Goal: Information Seeking & Learning: Find specific fact

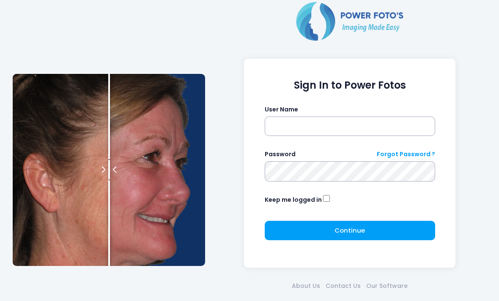
scroll to position [37, 0]
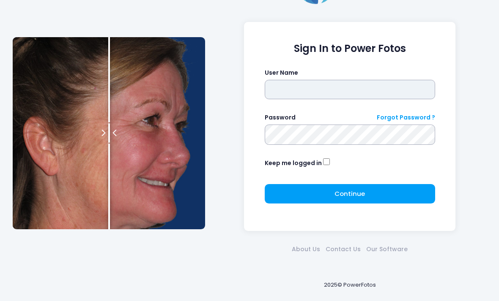
click at [402, 82] on input "text" at bounding box center [350, 89] width 170 height 19
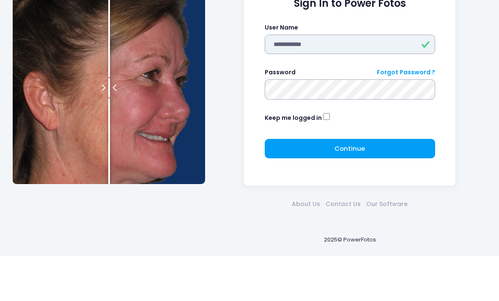
type input "**********"
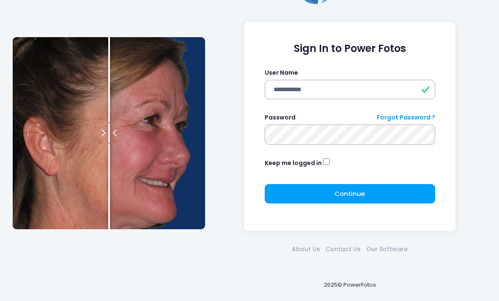
click at [410, 187] on button "Continue Please wait..." at bounding box center [350, 193] width 170 height 19
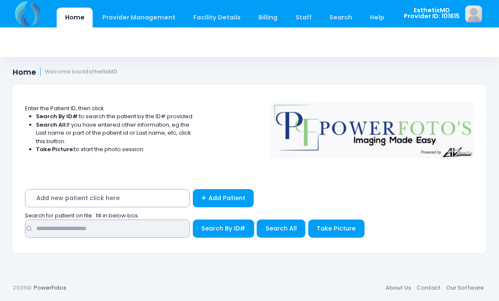
click at [81, 229] on input "text" at bounding box center [107, 229] width 165 height 18
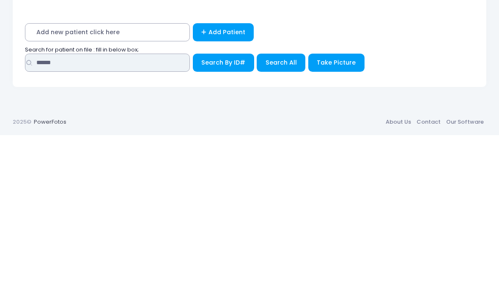
type input "******"
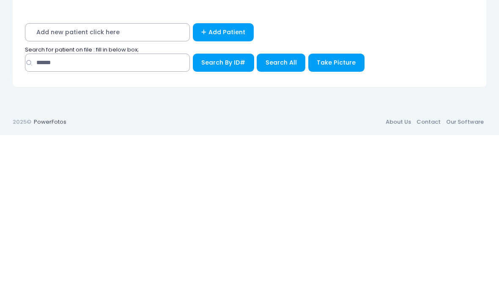
click at [285, 224] on span "Search All" at bounding box center [280, 228] width 31 height 8
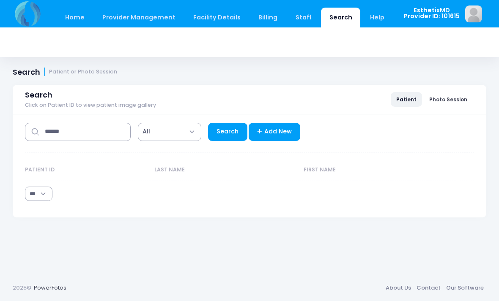
select select "***"
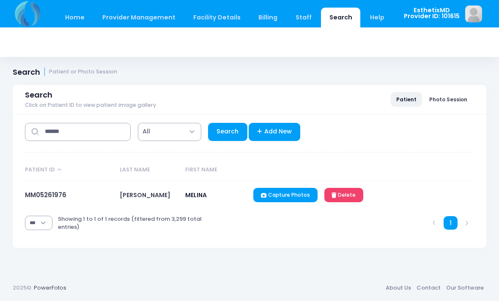
click at [36, 195] on link "MM05261976" at bounding box center [45, 195] width 41 height 9
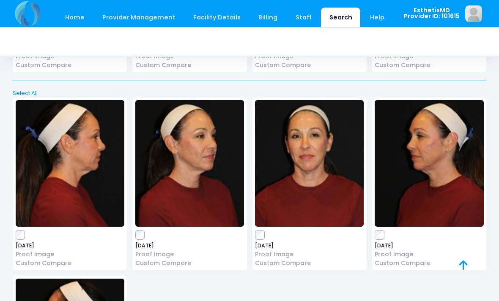
scroll to position [392, 0]
click at [68, 193] on img at bounding box center [70, 163] width 109 height 127
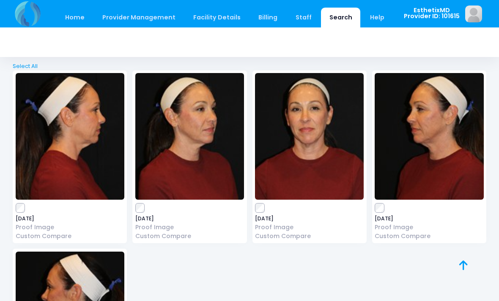
click at [328, 155] on img at bounding box center [309, 136] width 109 height 127
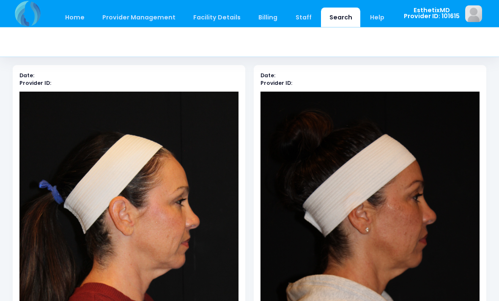
scroll to position [43, 0]
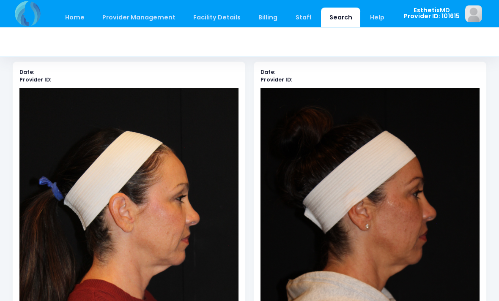
click at [428, 295] on img at bounding box center [369, 253] width 219 height 328
click at [395, 258] on img at bounding box center [369, 252] width 219 height 328
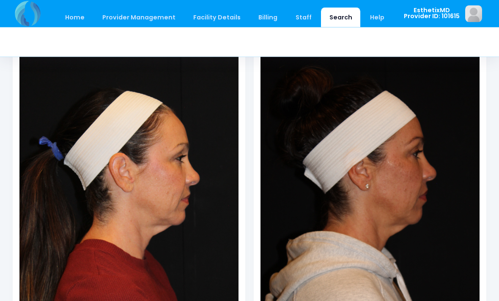
scroll to position [76, 0]
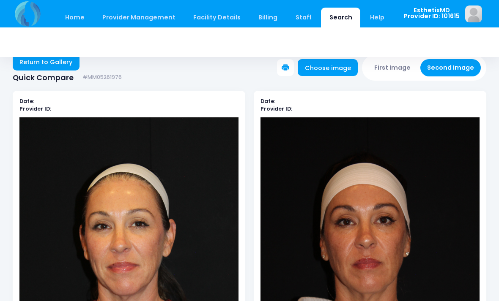
scroll to position [15, 0]
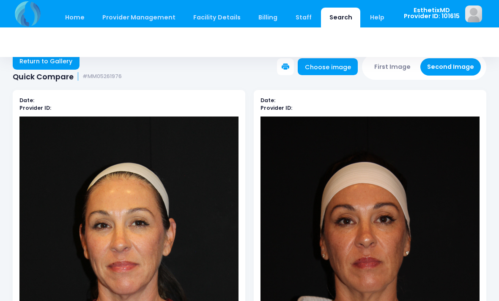
click at [49, 61] on link "Return to Gallery" at bounding box center [46, 61] width 67 height 17
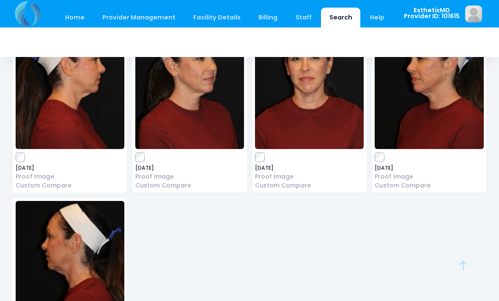
scroll to position [437, 0]
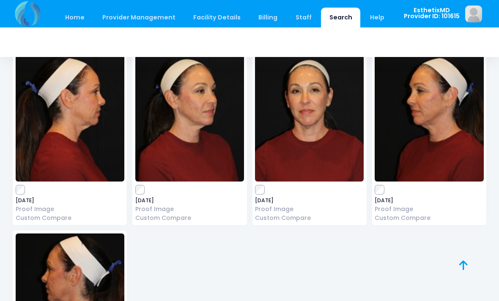
click at [416, 136] on img at bounding box center [428, 118] width 109 height 127
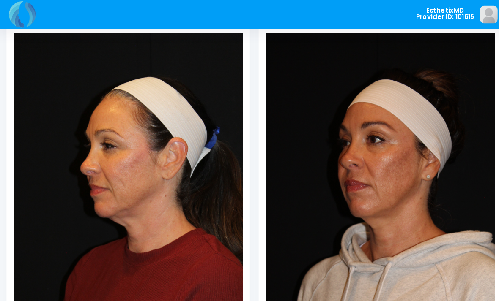
scroll to position [100, 0]
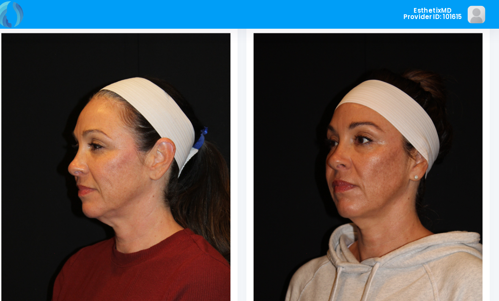
click at [402, 170] on img at bounding box center [369, 196] width 219 height 328
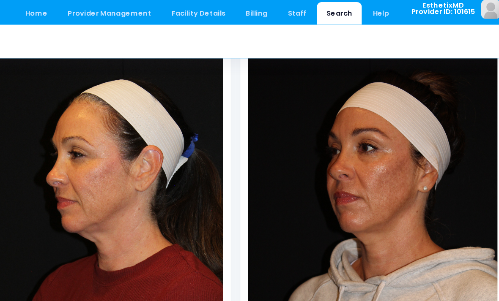
scroll to position [8, 0]
